Goal: Task Accomplishment & Management: Use online tool/utility

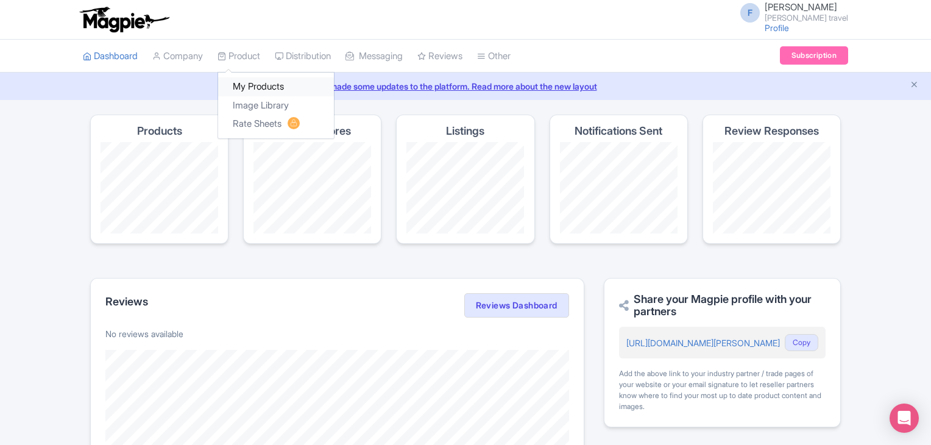
click at [250, 83] on link "My Products" at bounding box center [276, 86] width 116 height 19
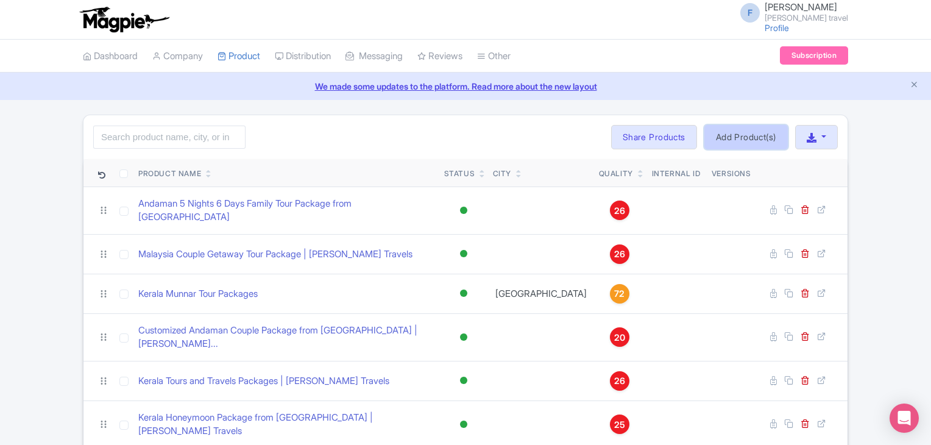
click at [743, 134] on link "Add Product(s)" at bounding box center [745, 137] width 83 height 24
